Goal: Information Seeking & Learning: Find specific fact

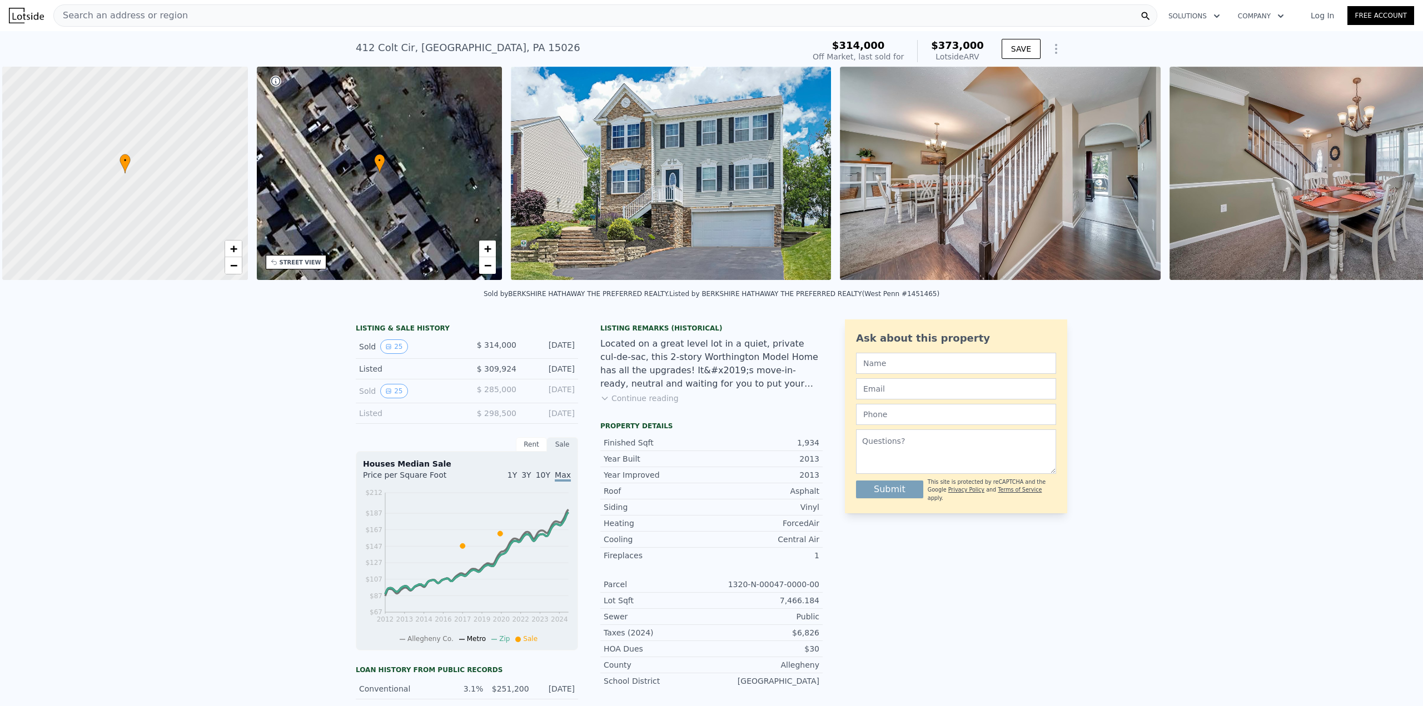
scroll to position [0, 4]
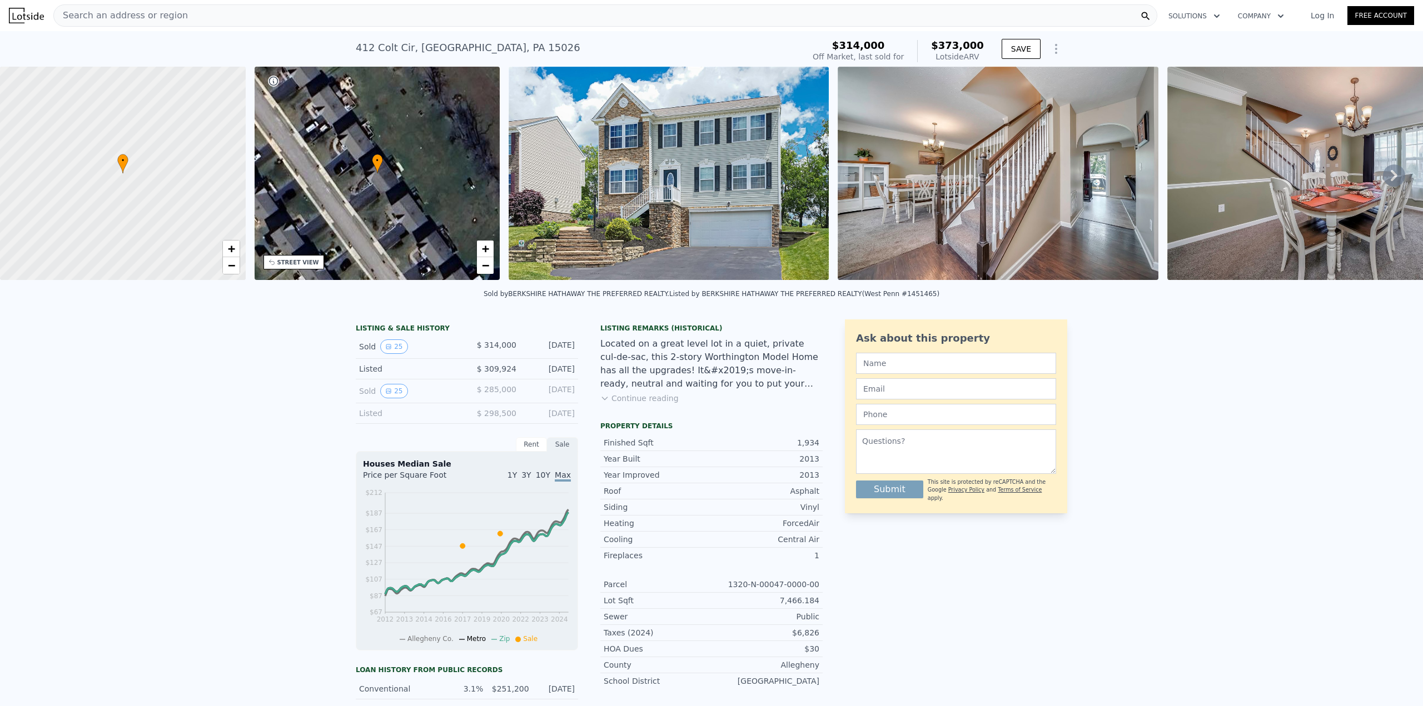
click at [214, 435] on div "LISTING & SALE HISTORY Sold 25 $ 314,000 [DATE] Listed $ 309,924 [DATE] Sold 25…" at bounding box center [711, 611] width 1423 height 600
click at [673, 18] on div "Search an address or region" at bounding box center [605, 15] width 1104 height 22
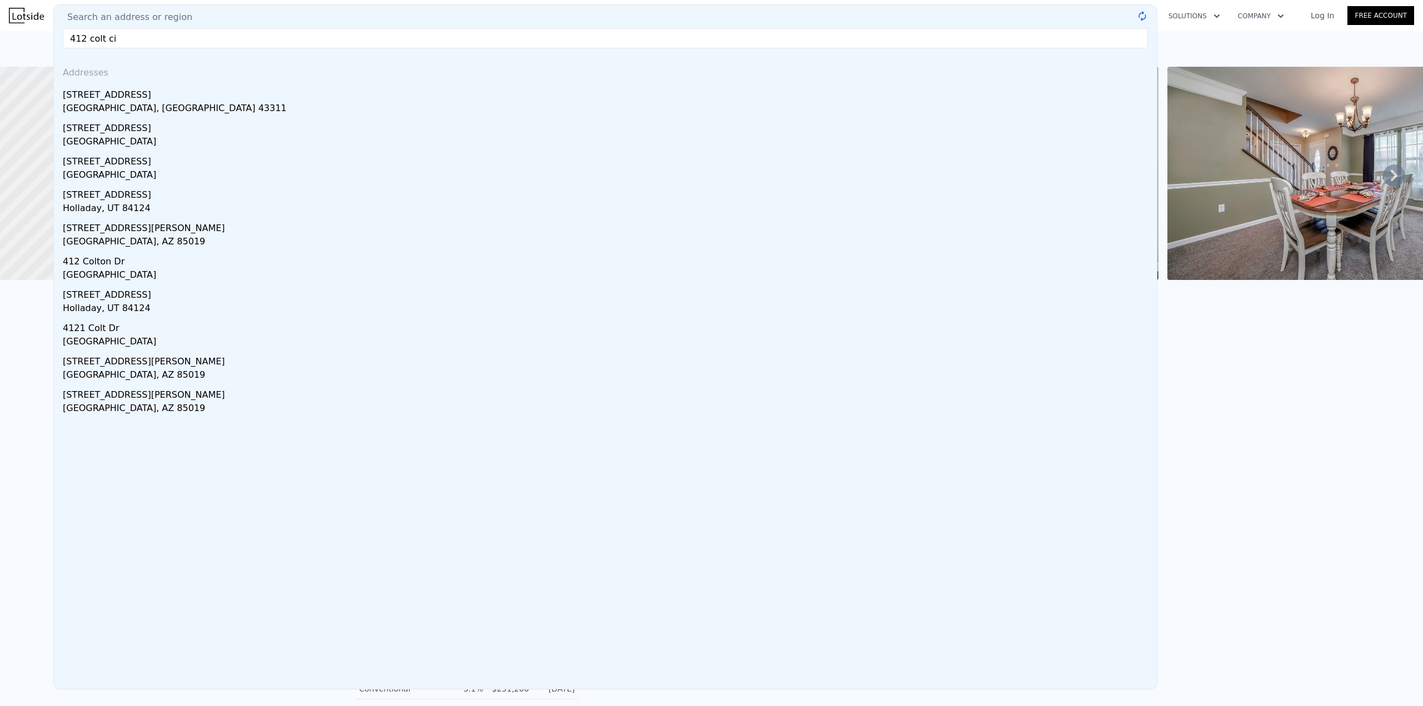
type input "412 colt cir"
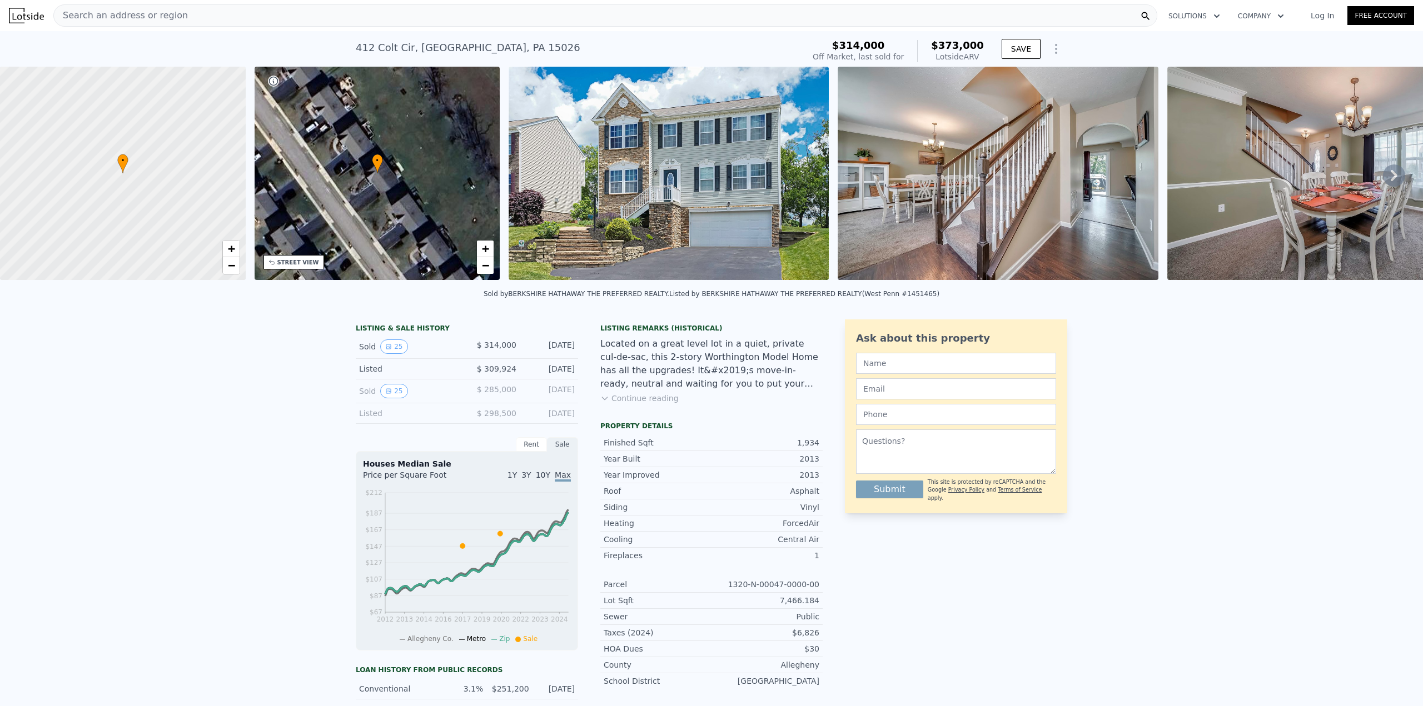
click at [324, 18] on div "Search an address or region" at bounding box center [605, 15] width 1104 height 22
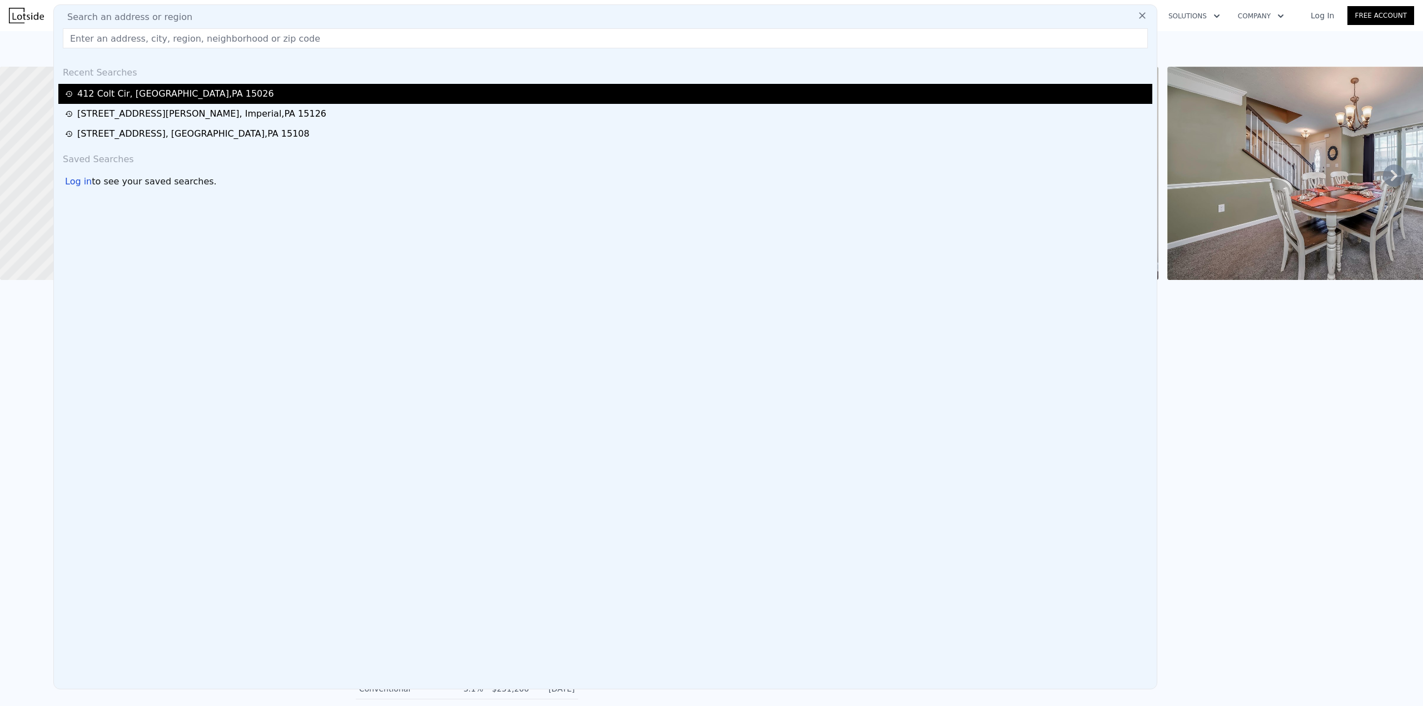
click at [172, 91] on div "[STREET_ADDRESS]" at bounding box center [175, 93] width 197 height 13
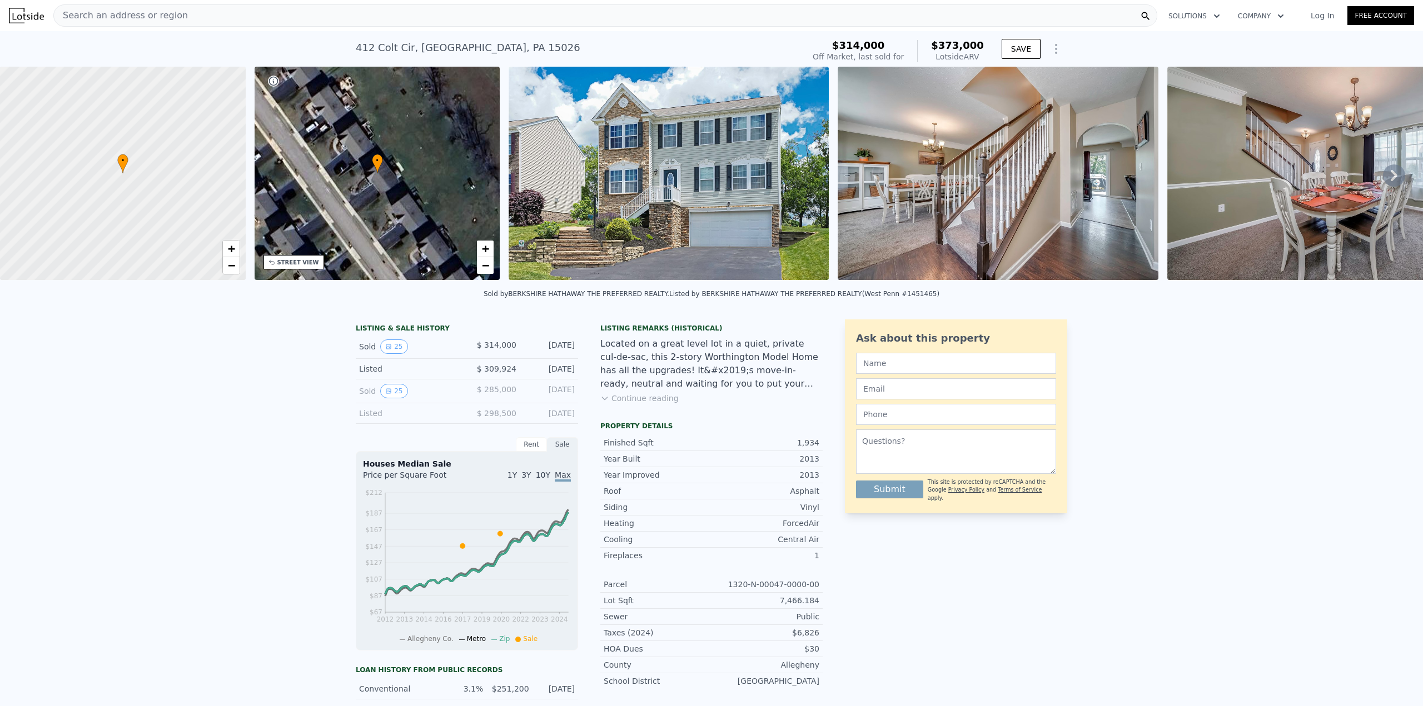
click at [182, 516] on div "LISTING & SALE HISTORY Sold 25 $ 314,000 [DATE] Listed $ 309,924 [DATE] Sold 25…" at bounding box center [711, 611] width 1423 height 600
